Goal: Task Accomplishment & Management: Manage account settings

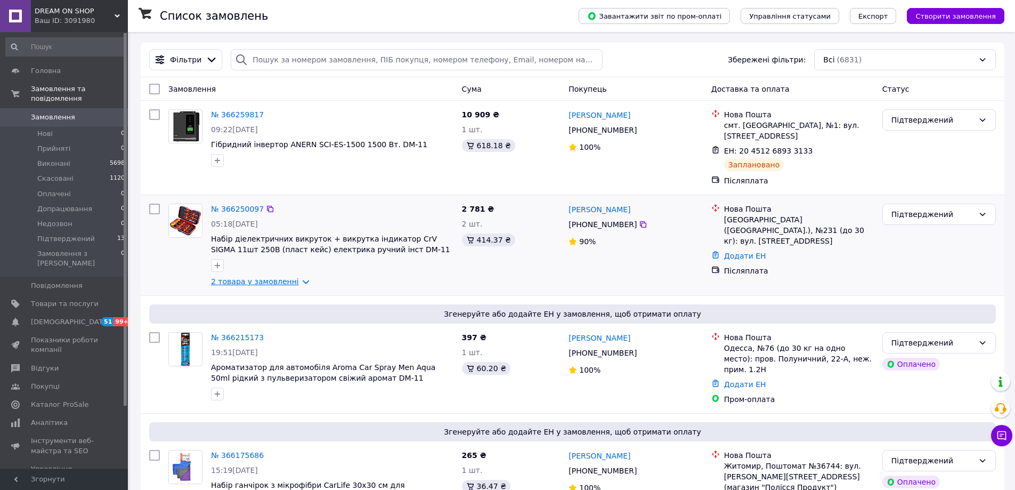
click at [293, 277] on link "2 товара у замовленні" at bounding box center [255, 281] width 88 height 9
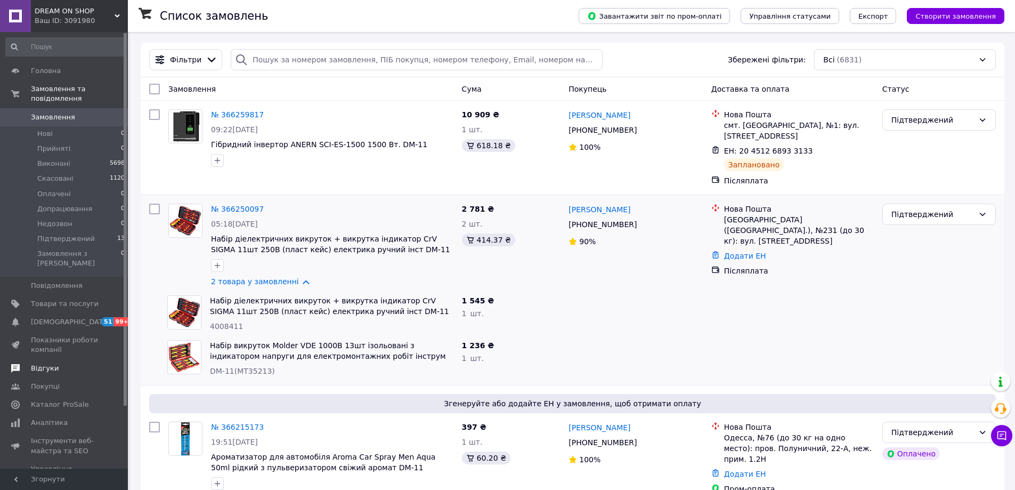
click at [39, 364] on span "Відгуки" at bounding box center [45, 369] width 28 height 10
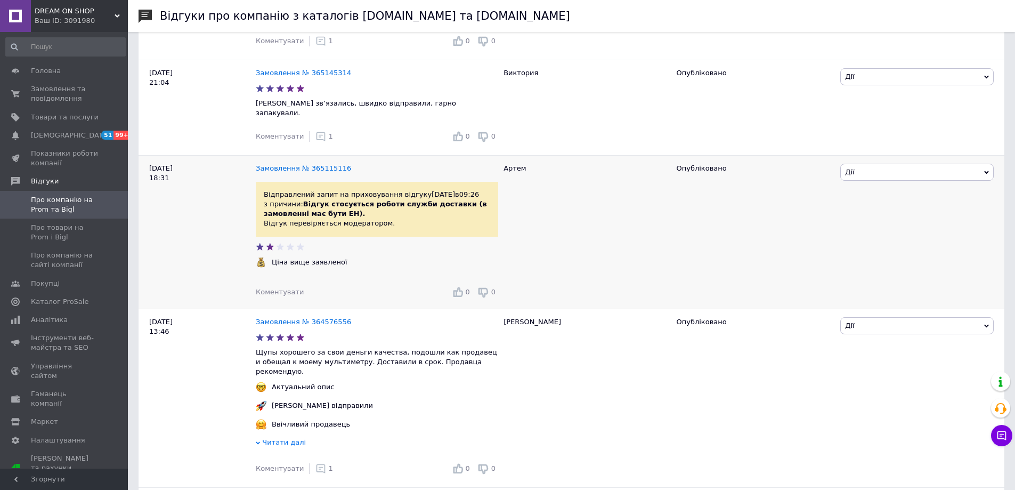
scroll to position [497, 0]
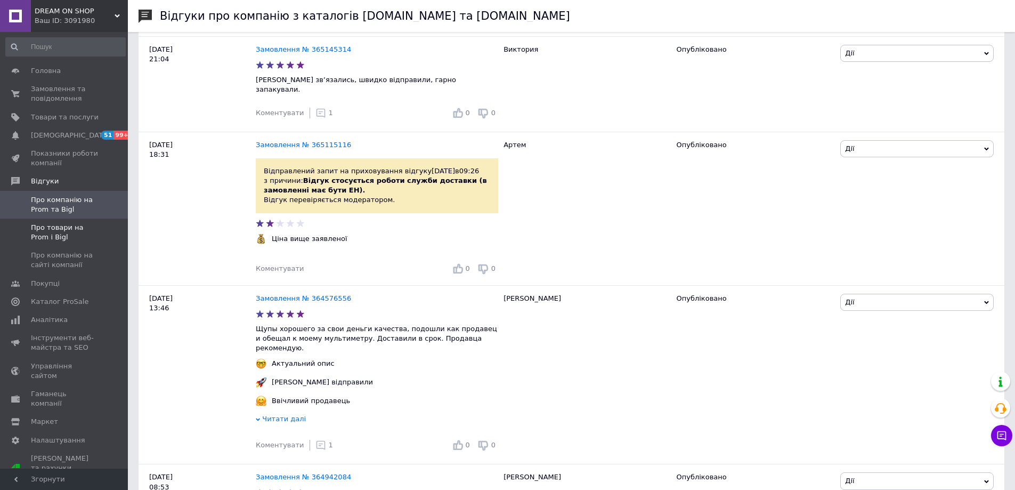
click at [34, 229] on span "Про товари на Prom і Bigl" at bounding box center [65, 232] width 68 height 19
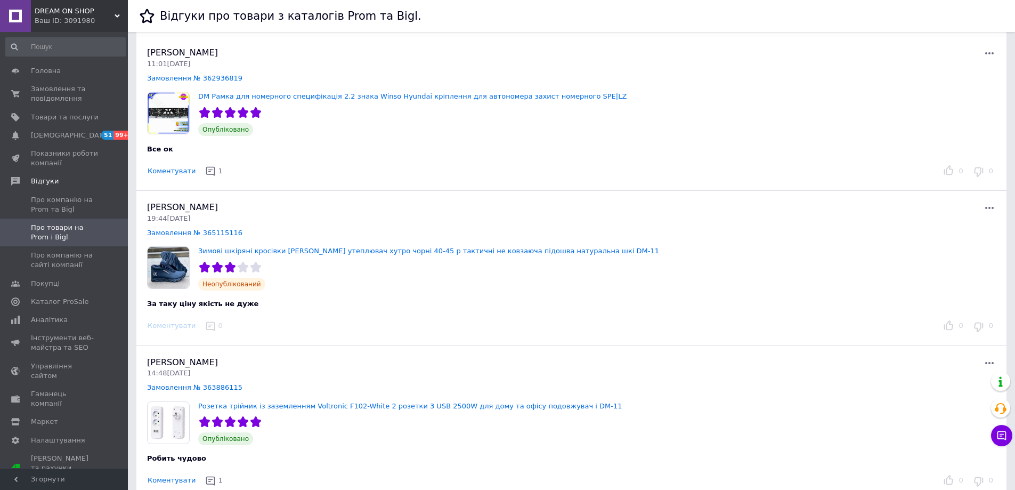
scroll to position [249, 0]
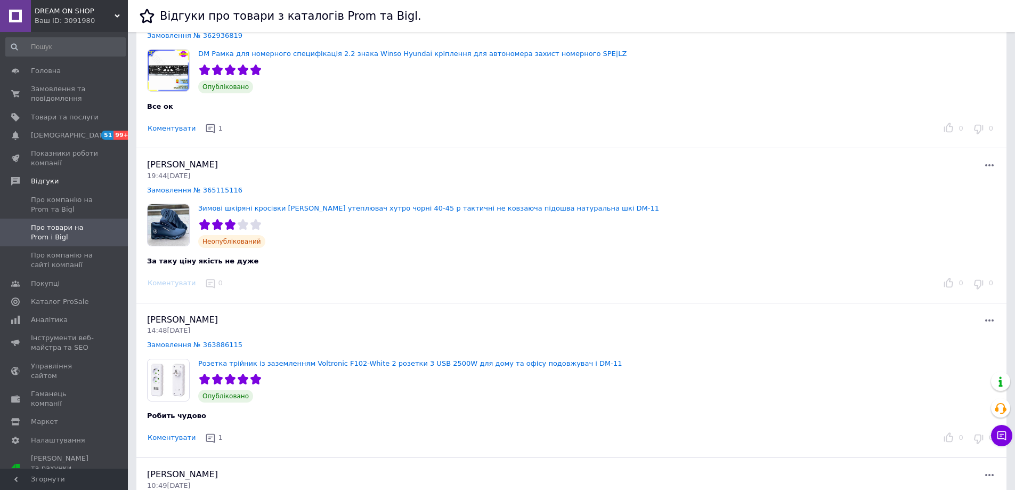
click at [219, 285] on div "0" at bounding box center [214, 283] width 31 height 17
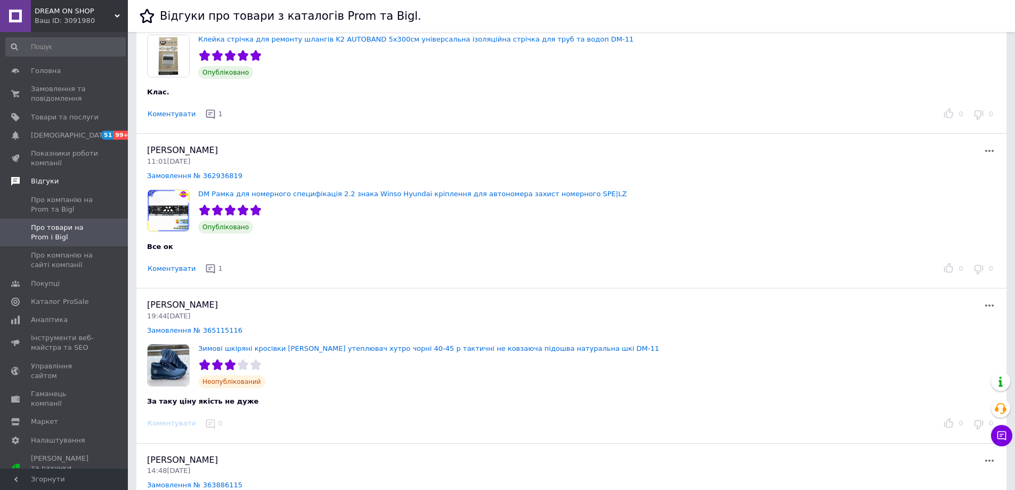
scroll to position [0, 0]
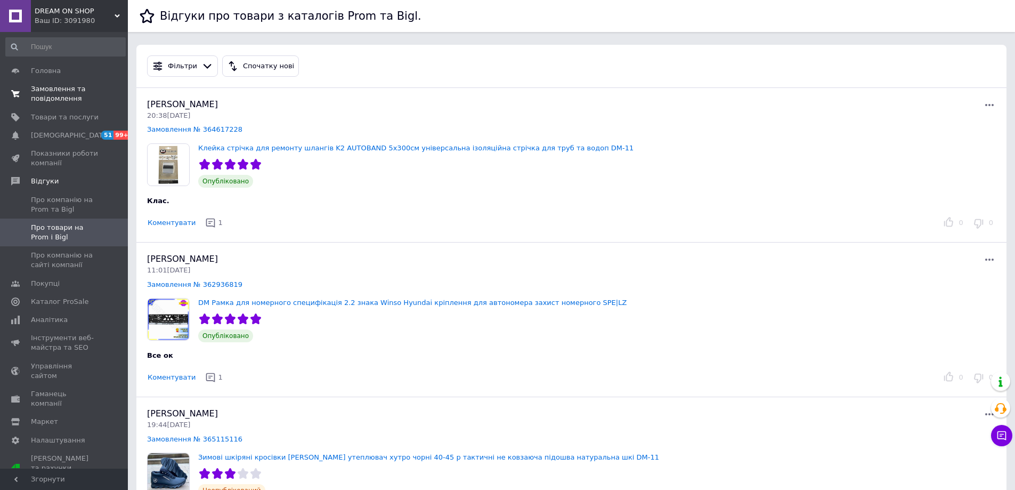
click at [50, 96] on span "Замовлення та повідомлення" at bounding box center [65, 93] width 68 height 19
